Goal: Task Accomplishment & Management: Manage account settings

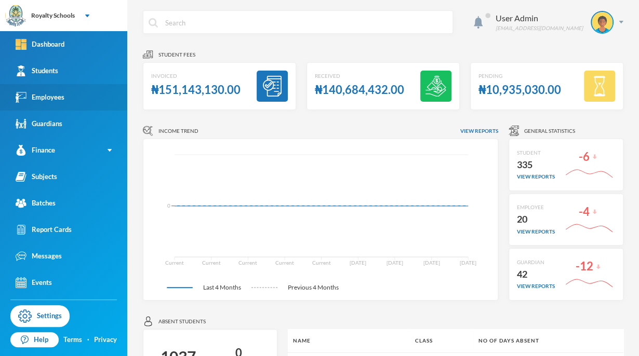
click at [72, 101] on link "Employees" at bounding box center [63, 97] width 127 height 26
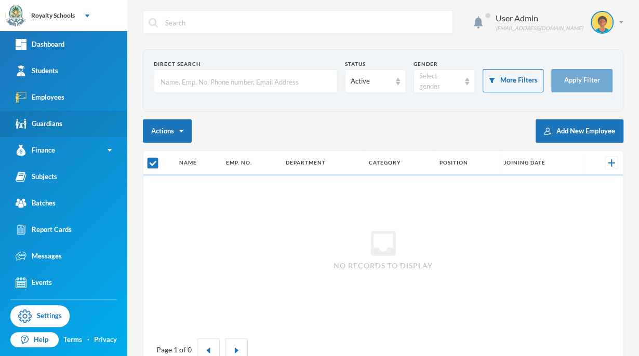
checkbox input "false"
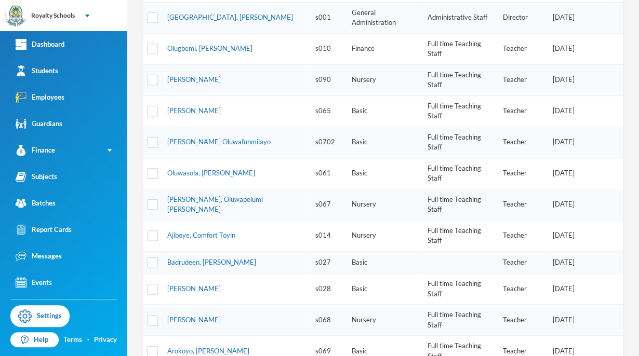
scroll to position [220, 0]
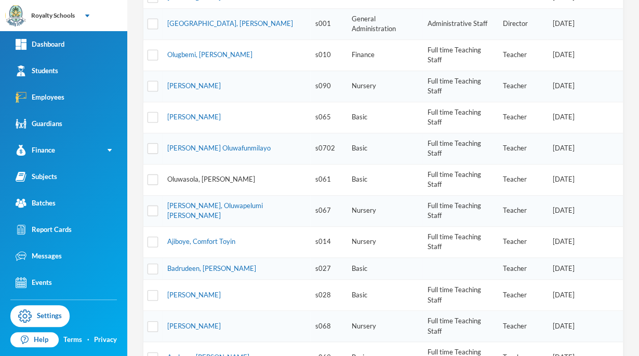
click at [200, 175] on link "Oluwasola, [PERSON_NAME]" at bounding box center [211, 179] width 88 height 8
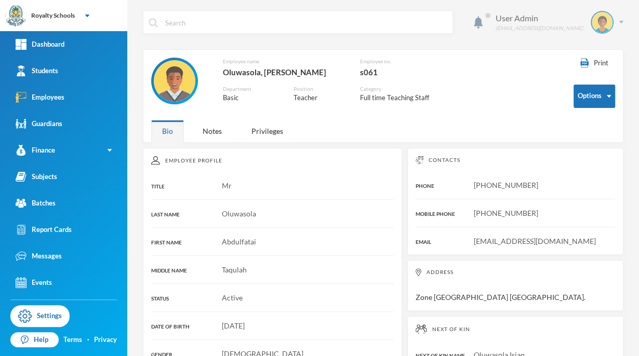
click at [572, 12] on div "User Admin" at bounding box center [538, 18] width 87 height 12
click at [584, 79] on button "Logout" at bounding box center [586, 76] width 47 height 16
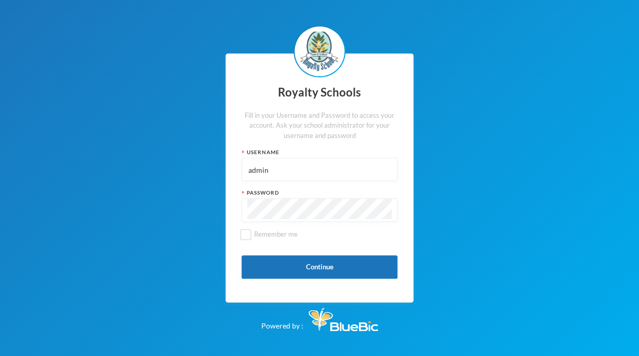
click at [368, 166] on input "admin" at bounding box center [319, 169] width 144 height 23
type input "a"
type input "s065"
click at [154, 258] on div "Royalty Schools Fill in your Username and Password to access your account. Ask …" at bounding box center [319, 178] width 639 height 356
click at [273, 270] on button "Continue" at bounding box center [319, 266] width 156 height 23
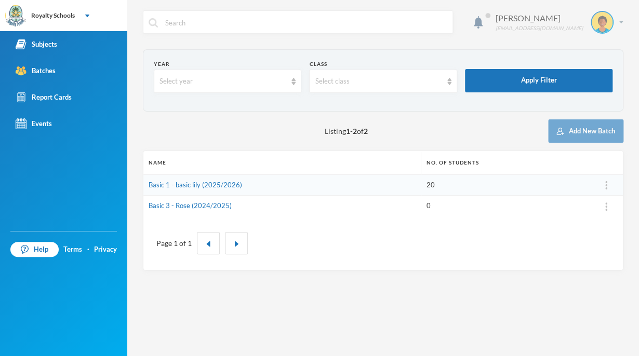
click at [605, 33] on div at bounding box center [601, 22] width 23 height 23
click at [595, 72] on button "Logout" at bounding box center [594, 76] width 47 height 16
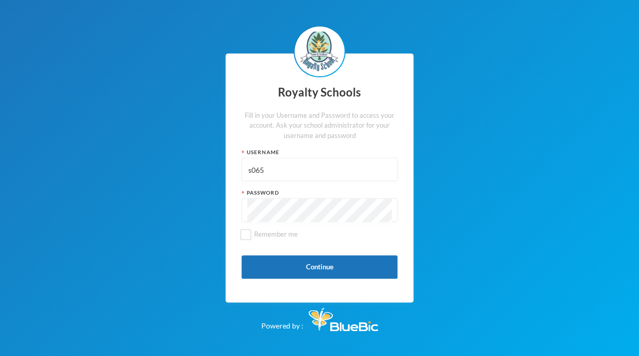
click at [291, 181] on input "s065" at bounding box center [319, 169] width 144 height 23
type input "admin"
click at [306, 266] on button "Continue" at bounding box center [319, 266] width 156 height 23
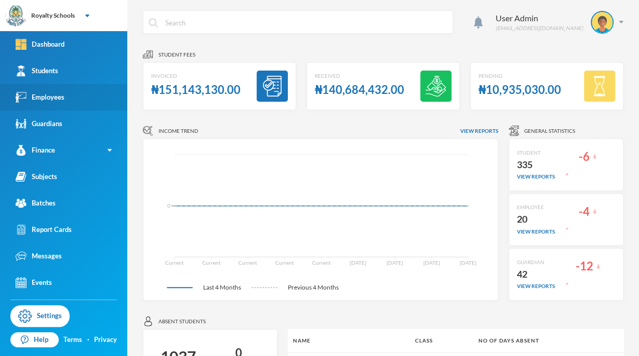
click at [73, 100] on link "Employees" at bounding box center [63, 97] width 127 height 26
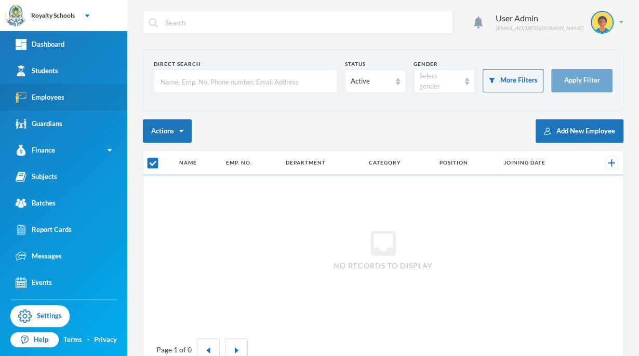
checkbox input "false"
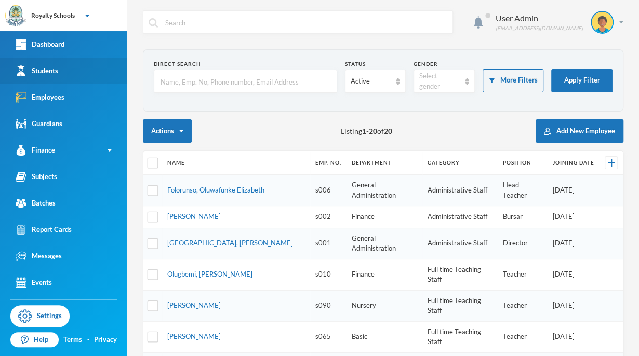
click at [34, 62] on link "Students" at bounding box center [63, 71] width 127 height 26
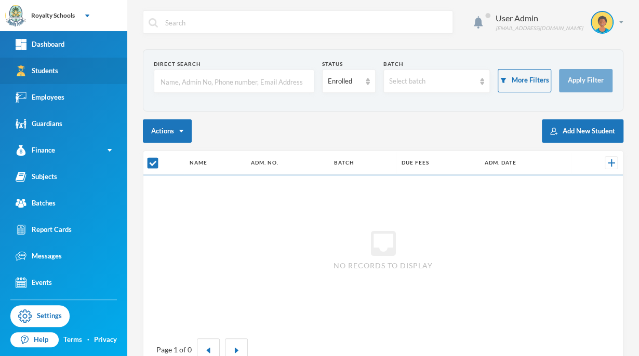
checkbox input "false"
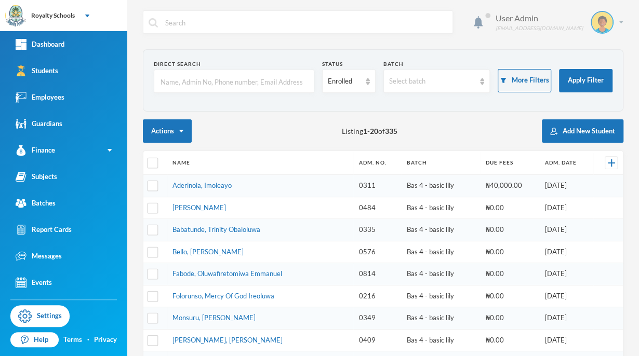
click at [578, 24] on div "User Admin [EMAIL_ADDRESS][DOMAIN_NAME]" at bounding box center [556, 22] width 136 height 23
click at [589, 79] on button "Logout" at bounding box center [586, 76] width 47 height 16
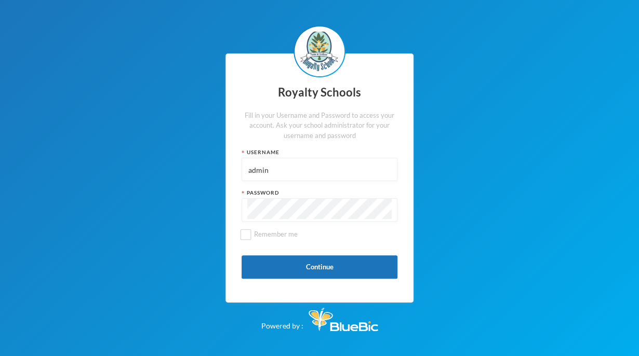
click at [331, 168] on input "admin" at bounding box center [319, 169] width 144 height 23
click at [290, 165] on input "admin" at bounding box center [319, 169] width 144 height 23
type input "a"
click at [264, 262] on button "Continue" at bounding box center [319, 266] width 156 height 23
click at [326, 168] on input "s0601" at bounding box center [319, 169] width 144 height 23
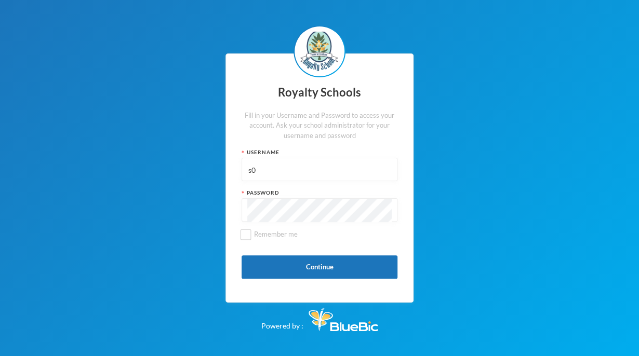
type input "s"
click at [322, 175] on input "text" at bounding box center [319, 169] width 144 height 23
type input "s"
type input "s061"
click at [262, 274] on button "Continue" at bounding box center [319, 266] width 156 height 23
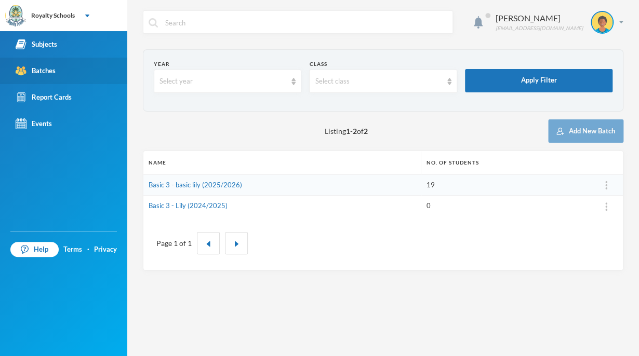
click at [63, 65] on link "Batches" at bounding box center [63, 71] width 127 height 26
click at [176, 190] on td "Basic 3 - basic lily (2025/2026)" at bounding box center [282, 184] width 278 height 21
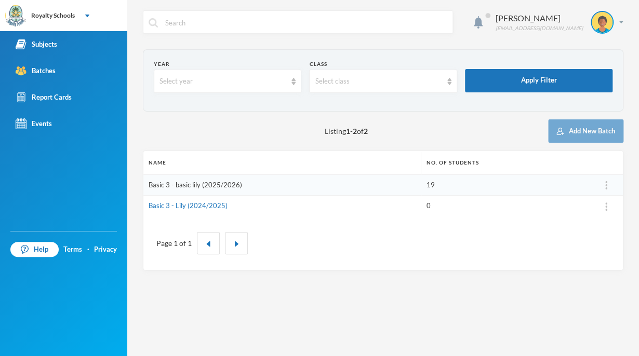
click at [184, 187] on link "Basic 3 - basic lily (2025/2026)" at bounding box center [195, 185] width 93 height 8
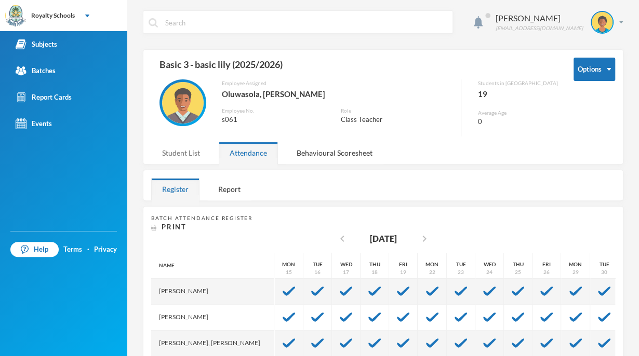
click at [189, 154] on div "Student List" at bounding box center [181, 153] width 60 height 22
